Goal: Information Seeking & Learning: Learn about a topic

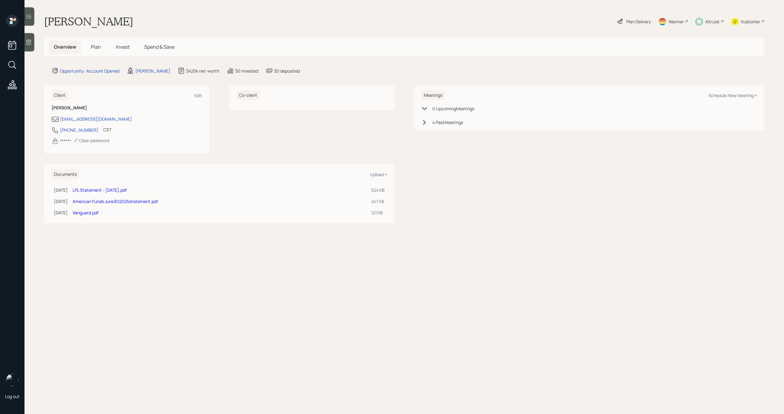
click at [123, 44] on span "Invest" at bounding box center [123, 46] width 14 height 7
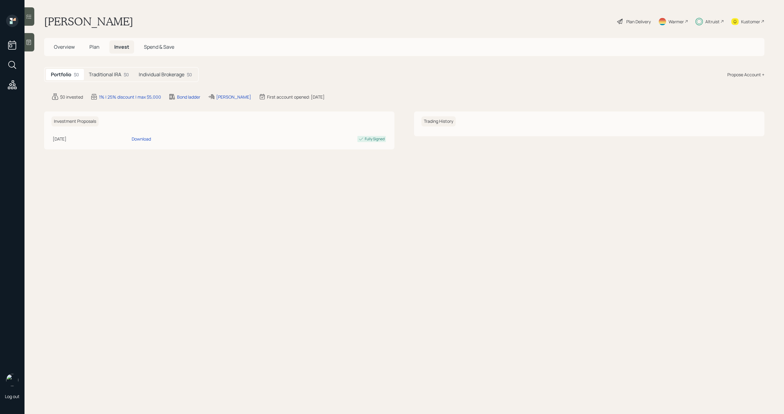
click at [157, 76] on h5 "Individual Brokerage" at bounding box center [162, 75] width 46 height 6
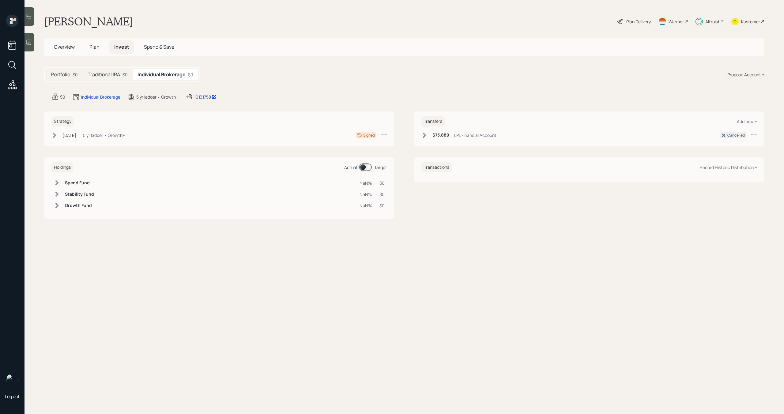
click at [113, 75] on h5 "Traditional IRA" at bounding box center [104, 75] width 32 height 6
